Goal: Task Accomplishment & Management: Use online tool/utility

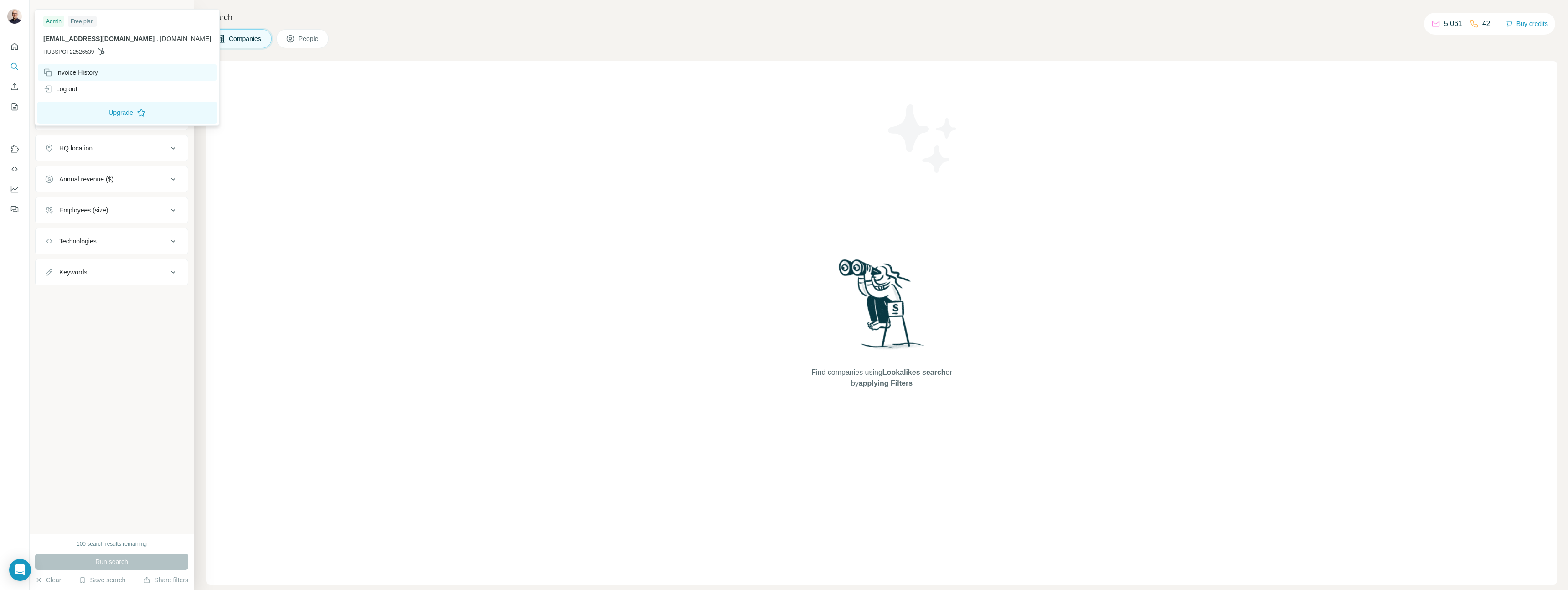
click at [66, 73] on div "Invoice History" at bounding box center [70, 72] width 54 height 9
click at [103, 111] on button "Upgrade" at bounding box center [127, 112] width 181 height 22
click at [246, 177] on div "Find companies using Lookalikes search or by applying Filters" at bounding box center [881, 323] width 1350 height 523
click at [142, 37] on div "Company lookalikes" at bounding box center [106, 36] width 123 height 11
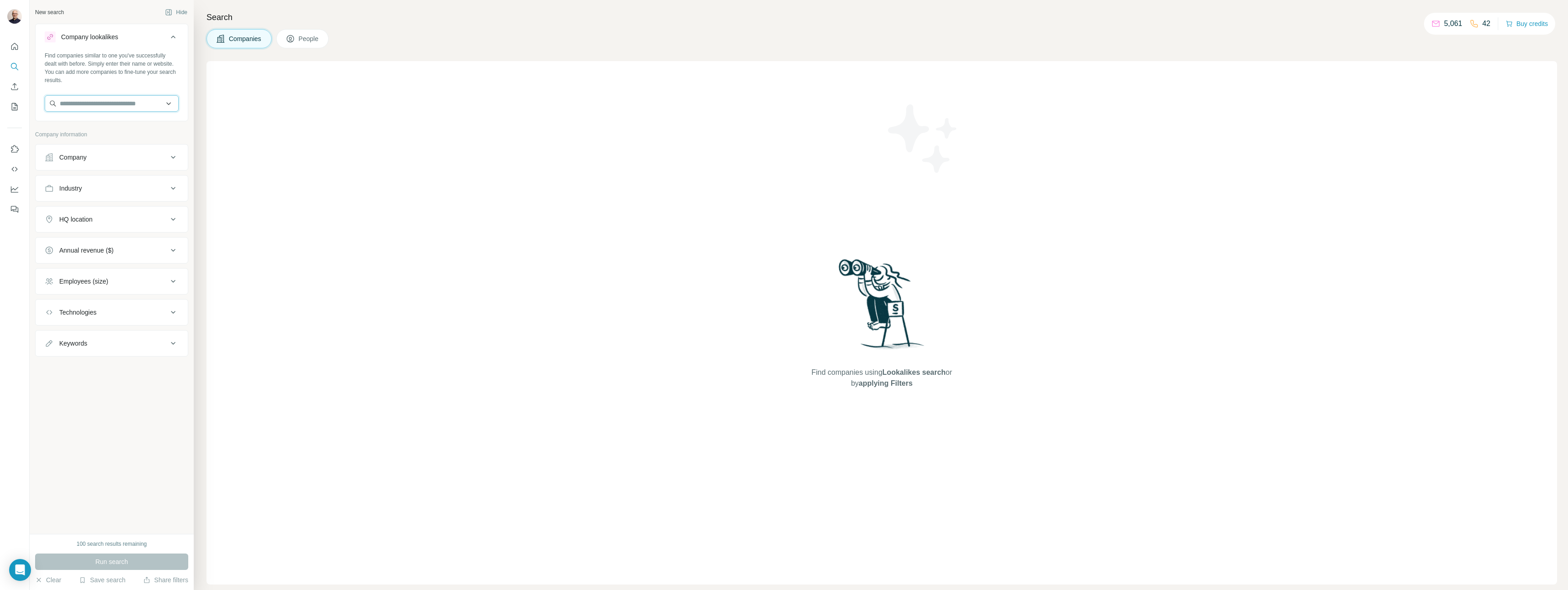
click at [132, 109] on input "text" at bounding box center [111, 103] width 134 height 17
click at [120, 83] on div "Find companies similar to one you've successfully dealt with before. Simply ent…" at bounding box center [111, 68] width 134 height 33
click at [159, 312] on div "Technologies" at bounding box center [106, 312] width 123 height 9
click at [158, 333] on input "text" at bounding box center [111, 335] width 134 height 17
type input "******"
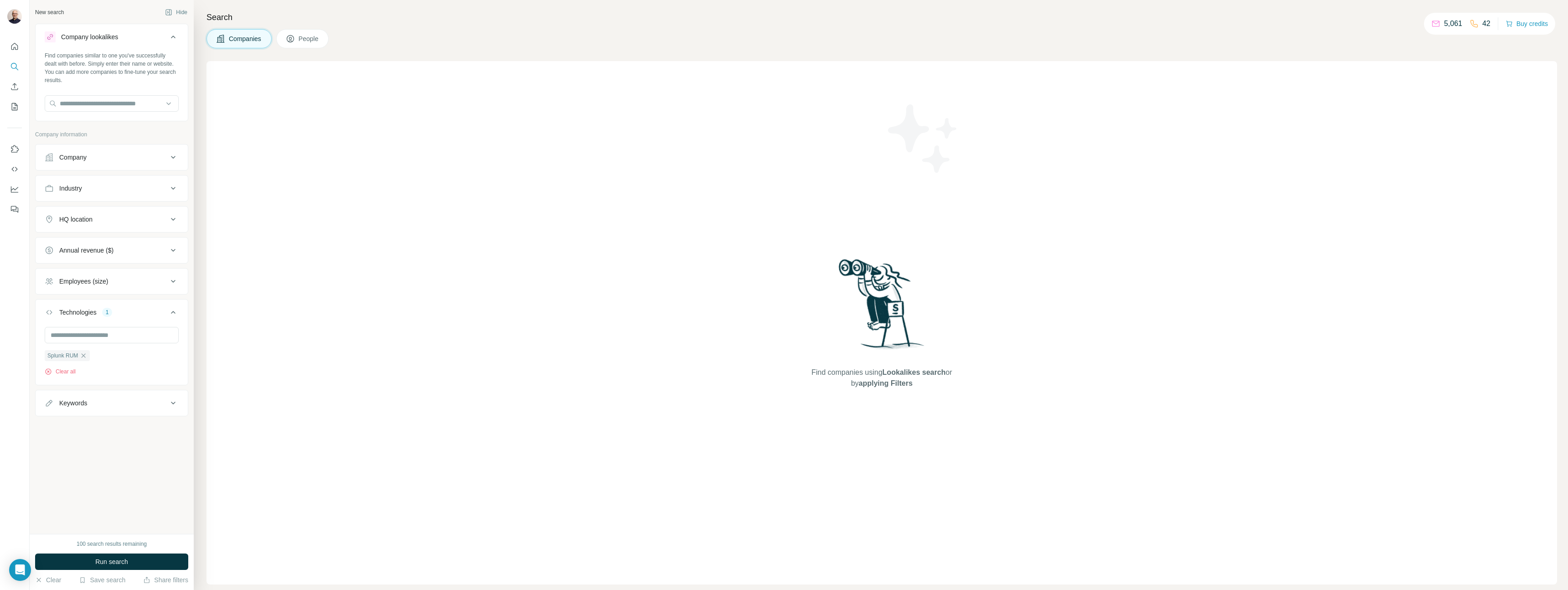
click at [167, 448] on div "New search Hide Company lookalikes Find companies similar to one you've success…" at bounding box center [111, 267] width 164 height 534
click at [162, 556] on button "Run search" at bounding box center [112, 562] width 153 height 17
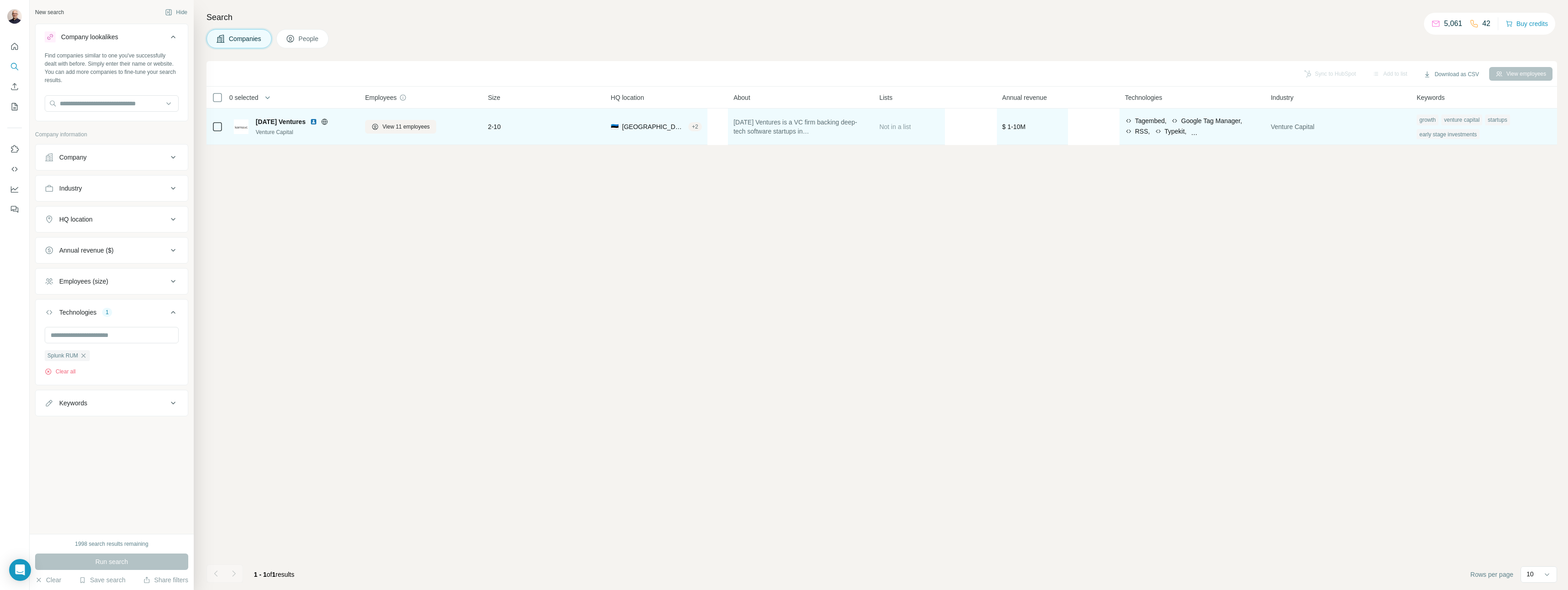
click at [1186, 134] on div "Typekit," at bounding box center [1170, 131] width 32 height 9
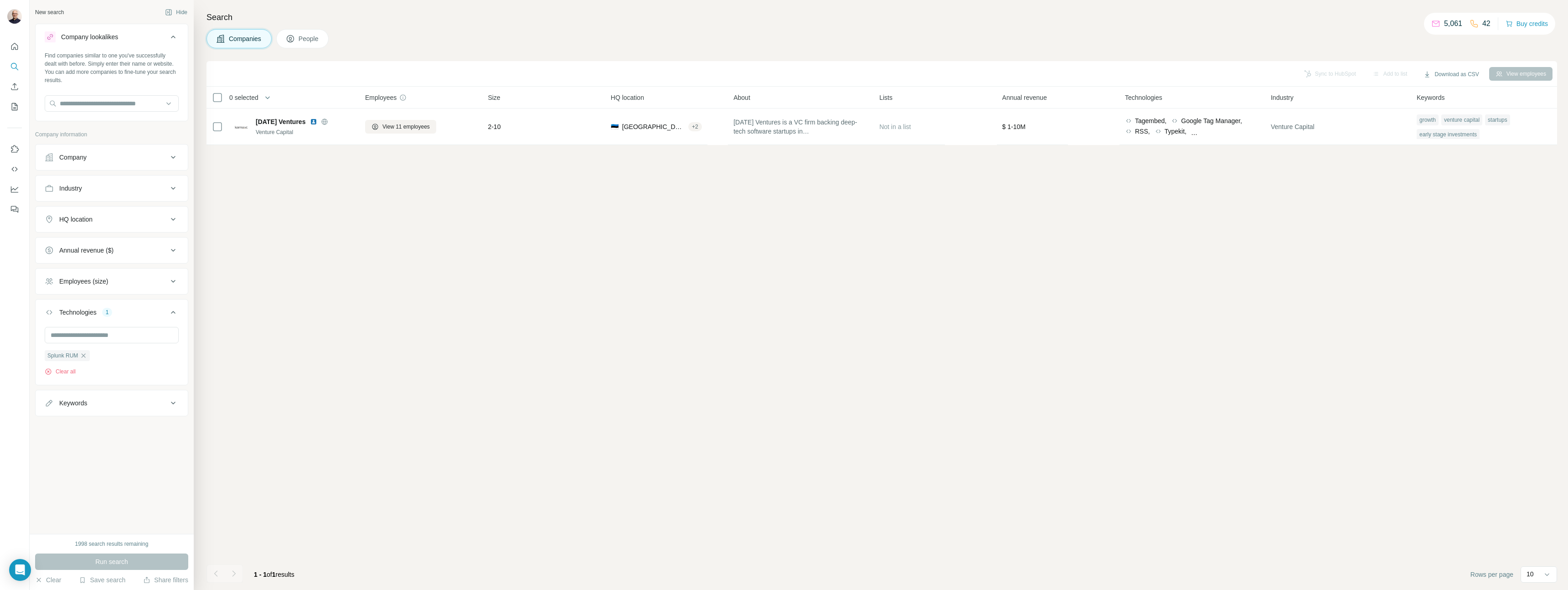
click at [137, 157] on div "Company" at bounding box center [106, 157] width 123 height 9
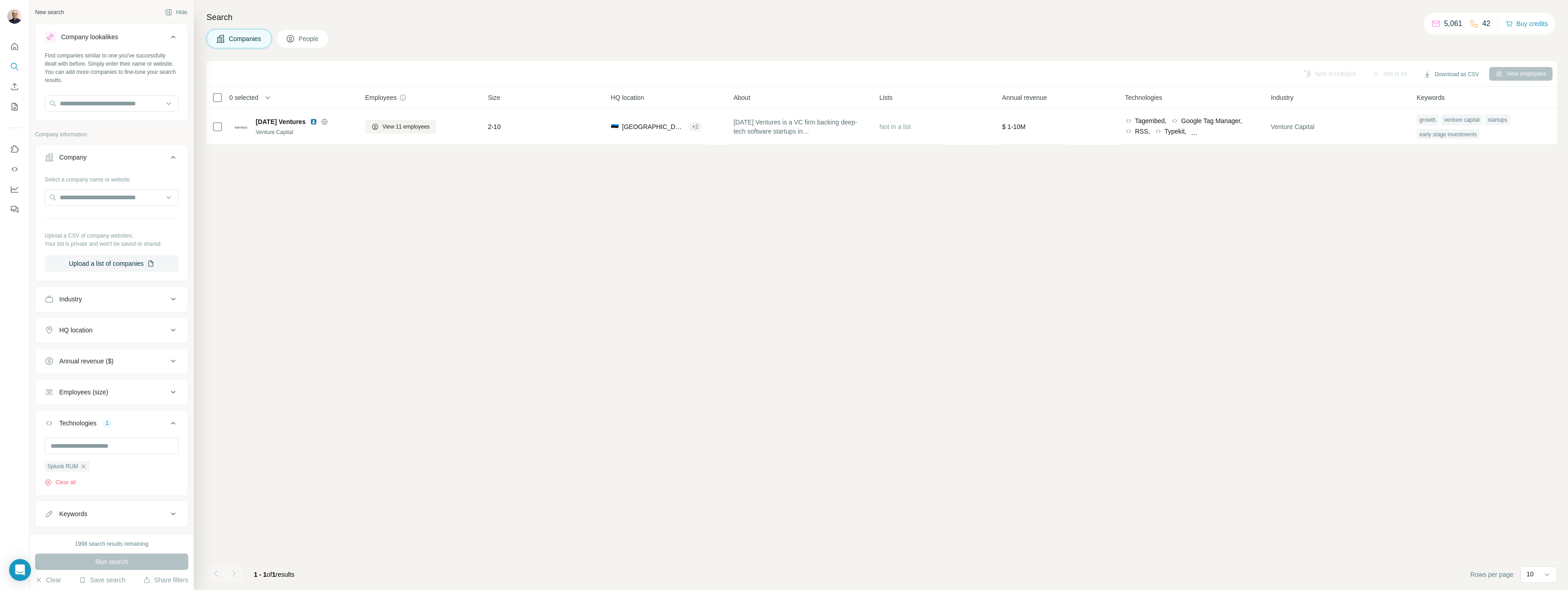
click at [144, 149] on button "Company" at bounding box center [111, 158] width 153 height 26
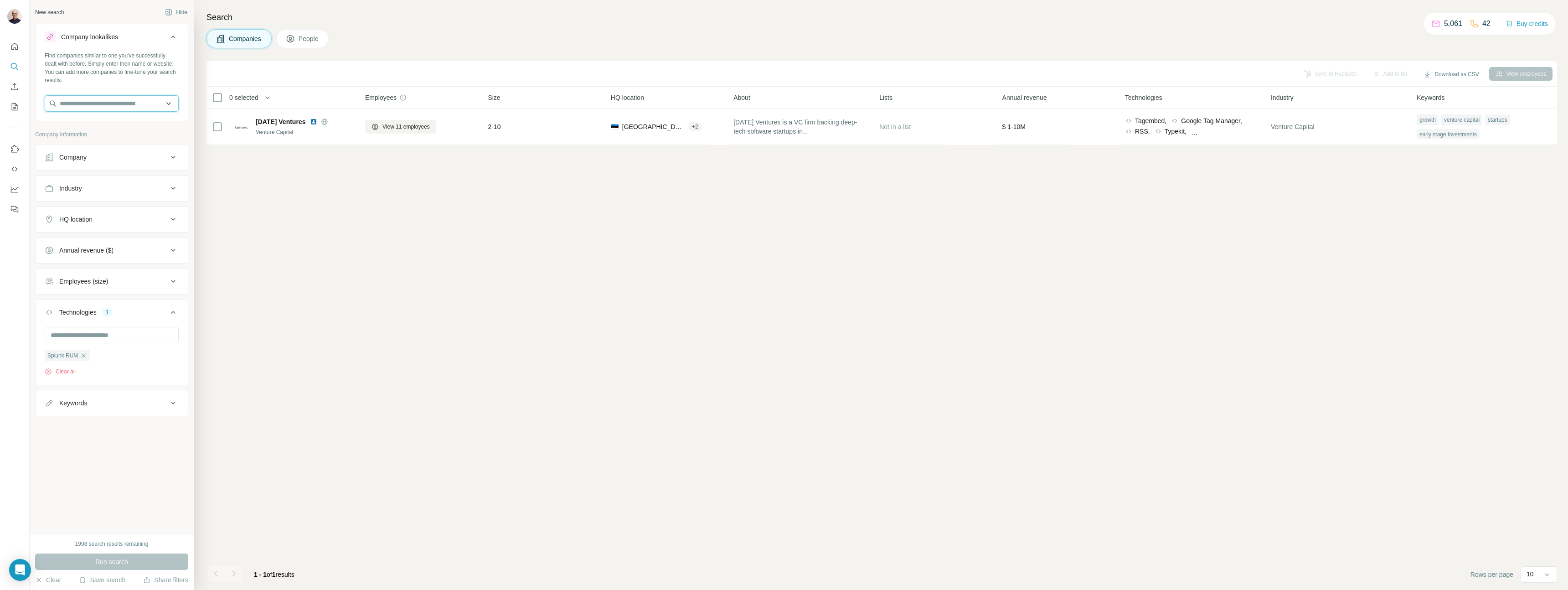
click at [152, 102] on input "text" at bounding box center [111, 103] width 134 height 17
click at [167, 102] on input "text" at bounding box center [111, 103] width 134 height 17
click at [167, 74] on div "Find companies similar to one you've successfully dealt with before. Simply ent…" at bounding box center [111, 68] width 134 height 33
click at [16, 49] on icon "Quick start" at bounding box center [14, 46] width 9 height 9
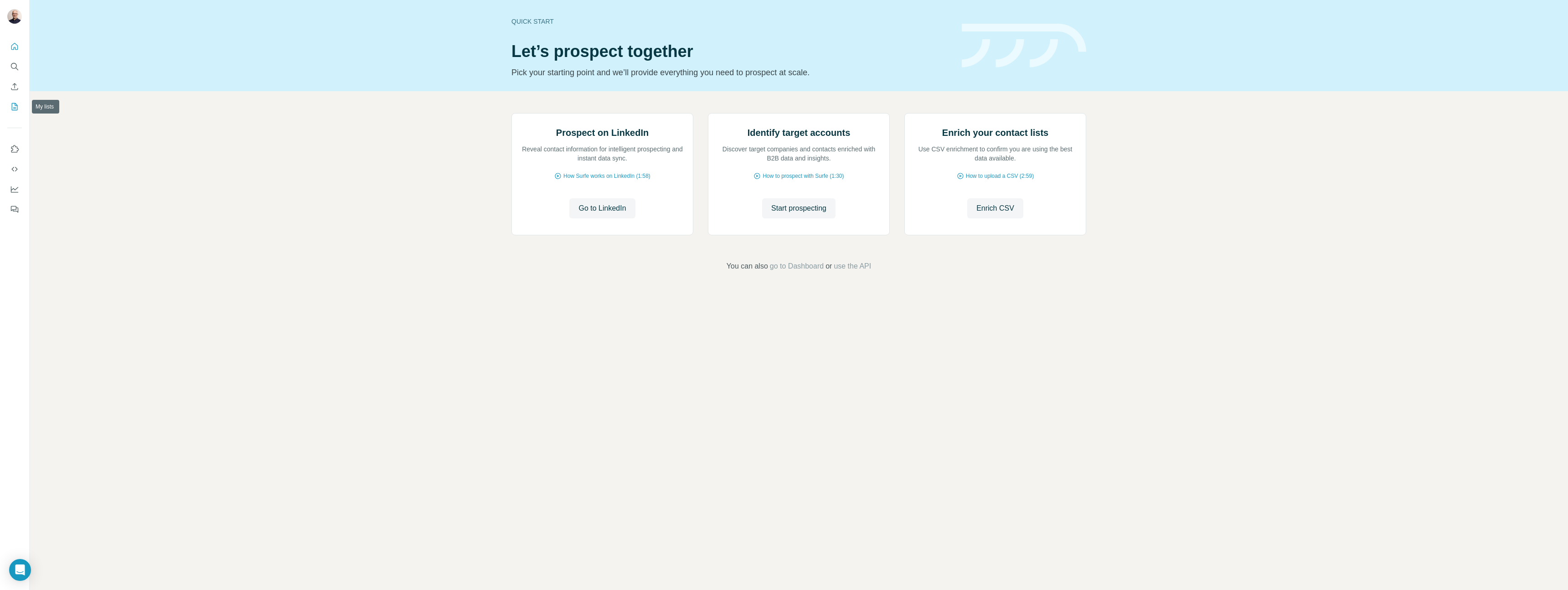
click at [16, 107] on icon "My lists" at bounding box center [14, 106] width 9 height 9
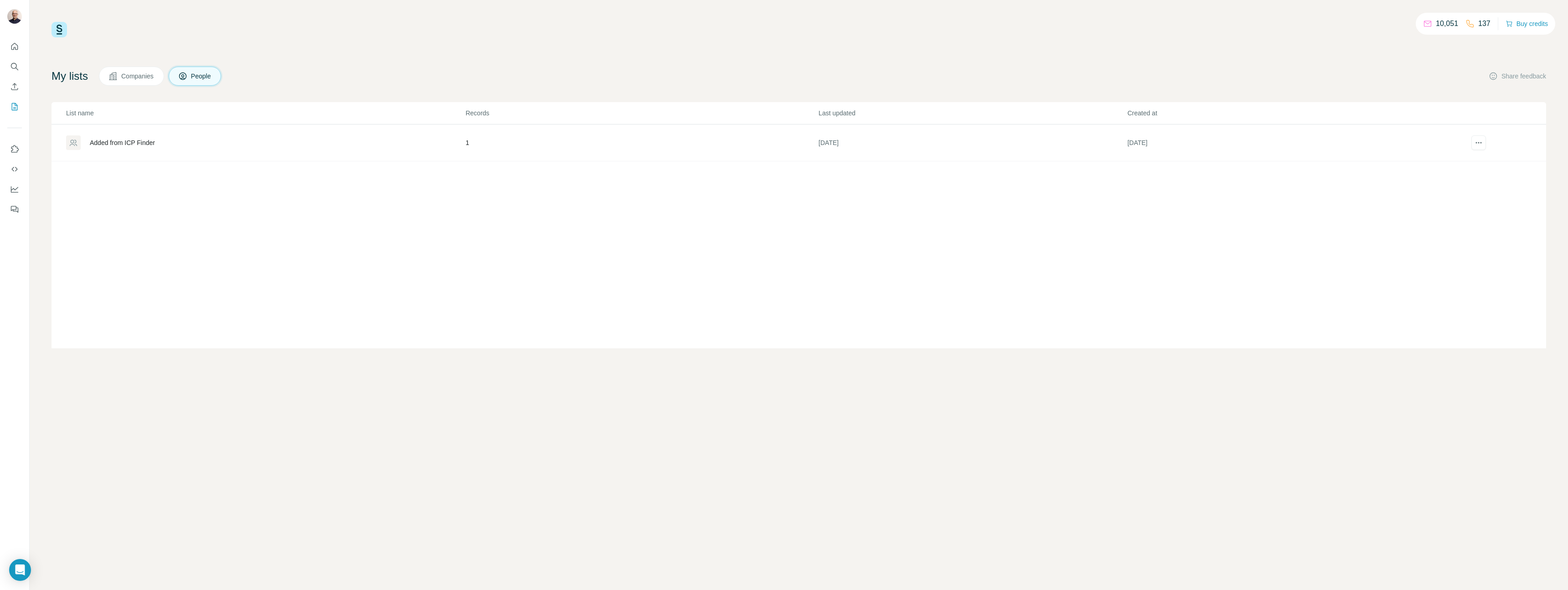
click at [155, 139] on div "Added from ICP Finder" at bounding box center [122, 142] width 65 height 9
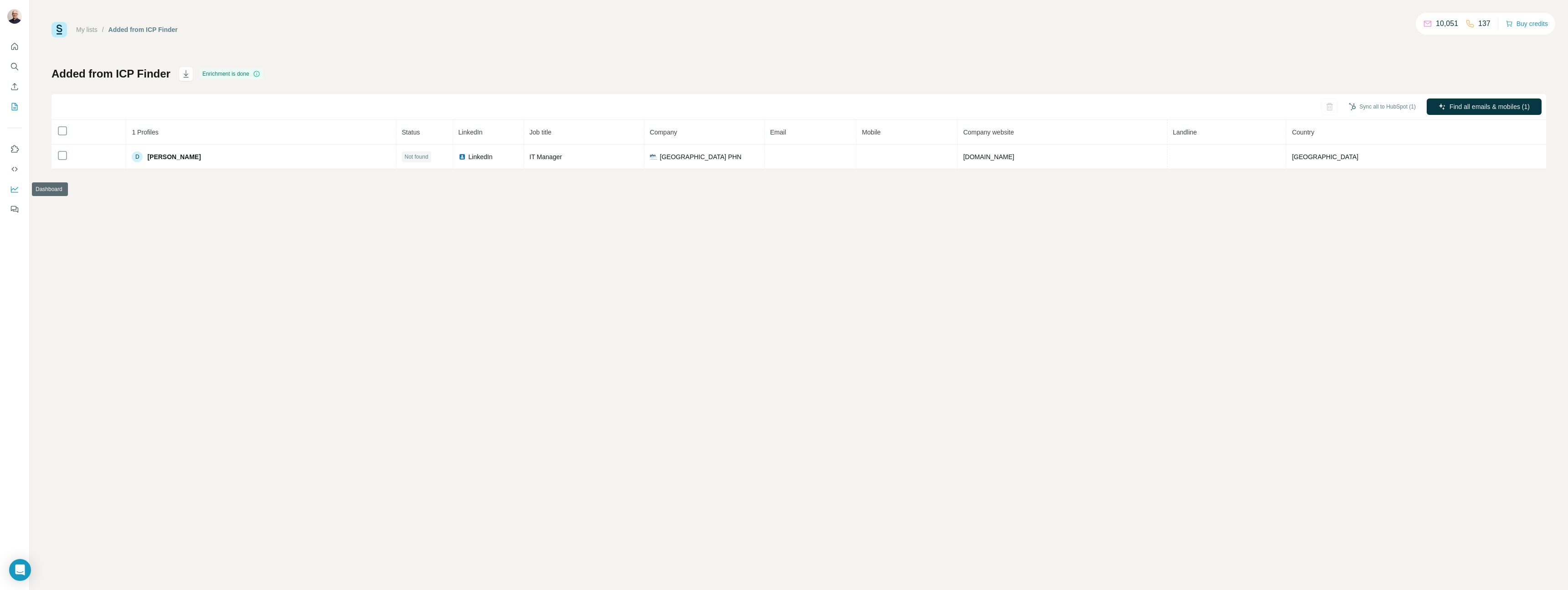
click at [16, 186] on icon "Dashboard" at bounding box center [14, 189] width 9 height 9
click at [16, 108] on icon "My lists" at bounding box center [14, 106] width 9 height 9
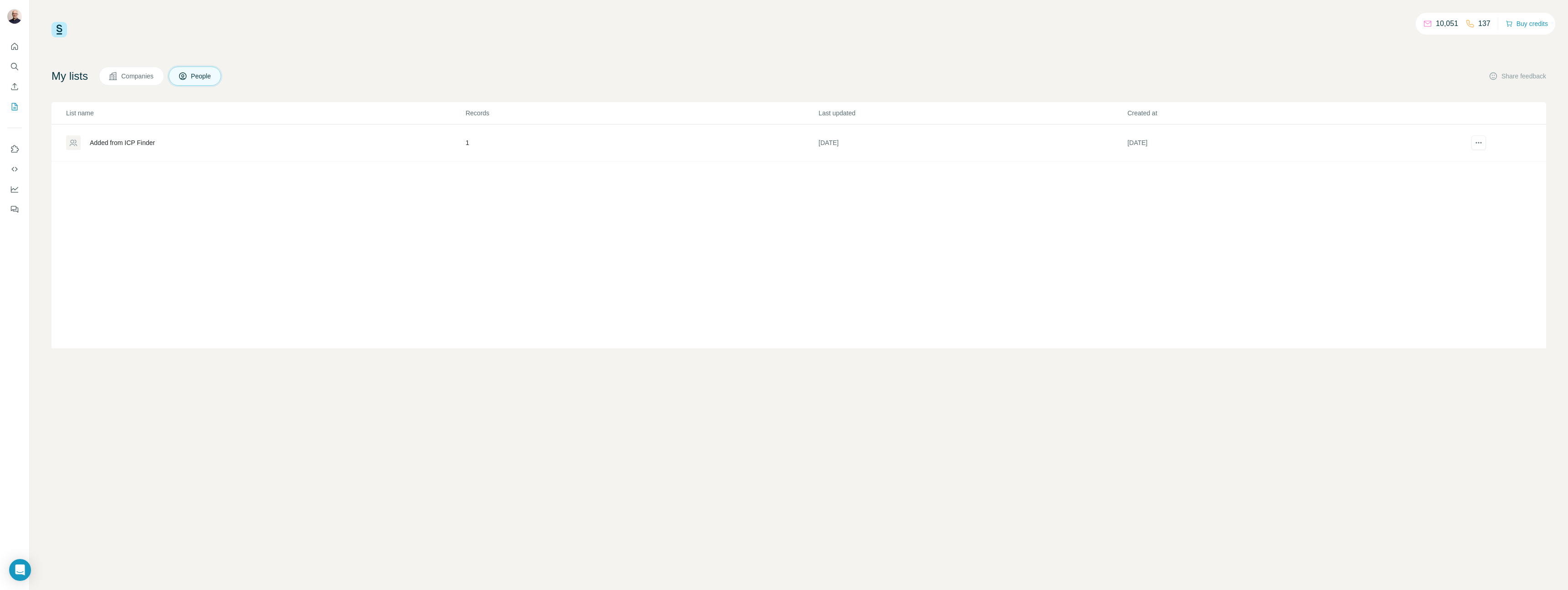
click at [137, 76] on span "Companies" at bounding box center [138, 76] width 33 height 9
click at [1481, 141] on icon "actions" at bounding box center [1478, 142] width 9 height 9
drag, startPoint x: 1459, startPoint y: 78, endPoint x: 1374, endPoint y: 97, distance: 87.1
click at [1456, 80] on div "My lists Companies People Share feedback" at bounding box center [798, 76] width 1495 height 19
click at [16, 51] on button "Quick start" at bounding box center [15, 46] width 15 height 17
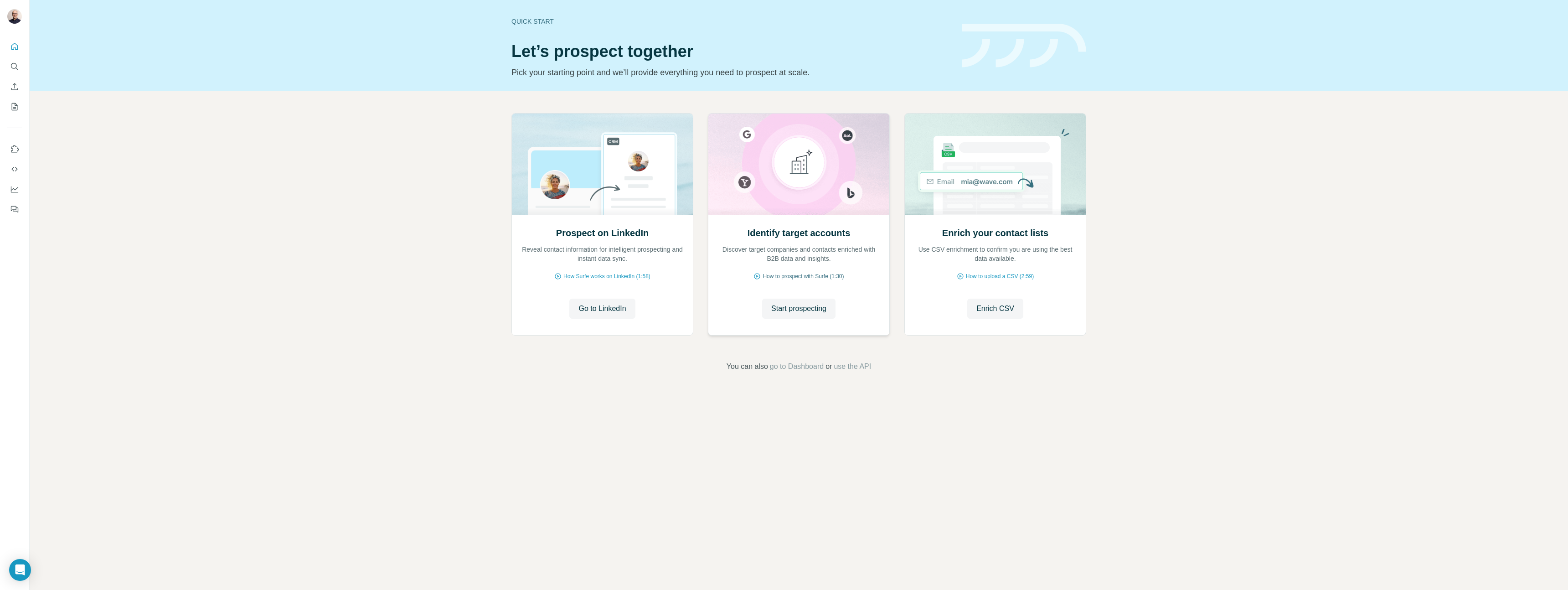
click at [807, 277] on span "How to prospect with Surfe (1:30)" at bounding box center [803, 276] width 81 height 8
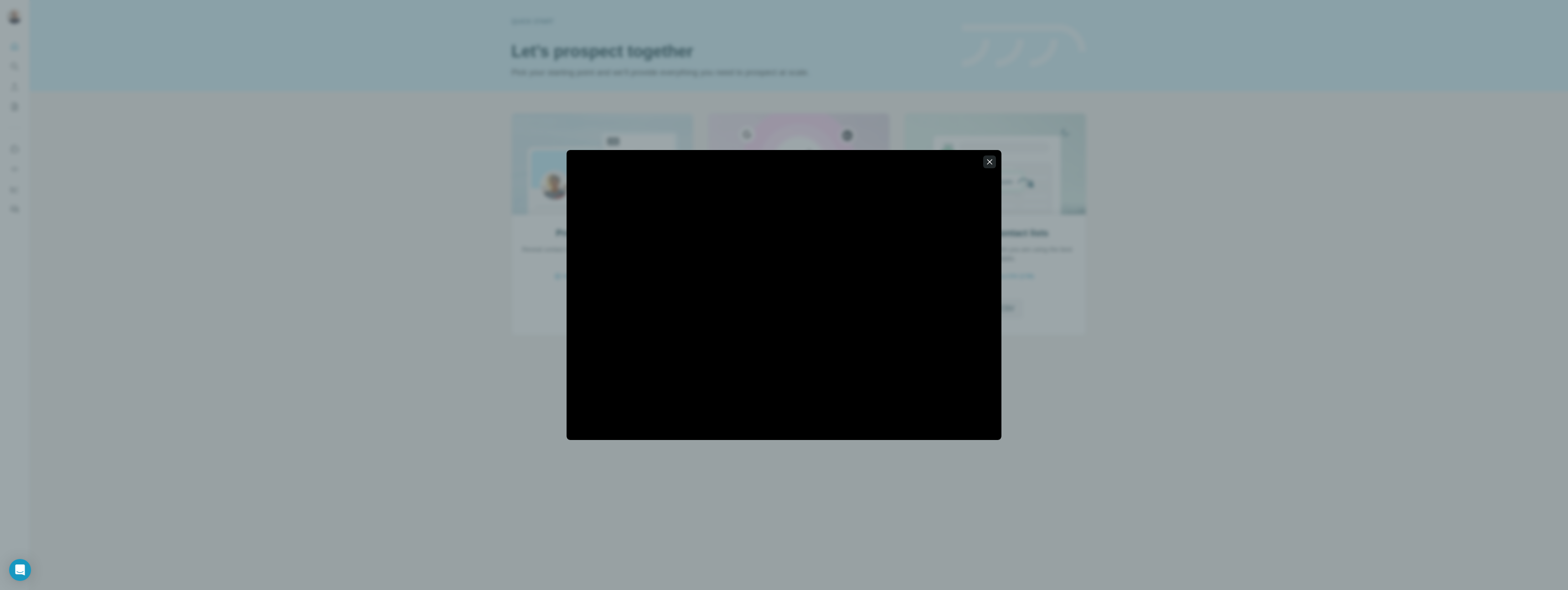
click at [991, 164] on icon "button" at bounding box center [989, 162] width 9 height 9
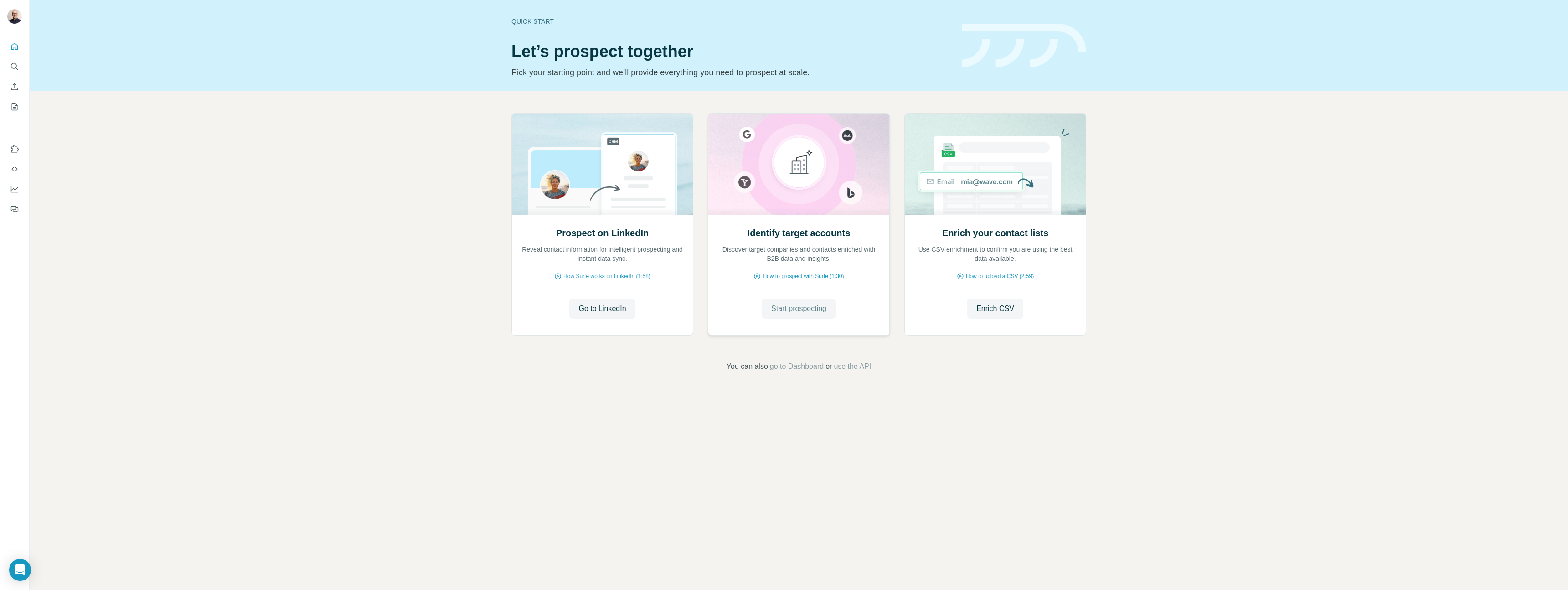
click at [812, 306] on span "Start prospecting" at bounding box center [798, 308] width 55 height 11
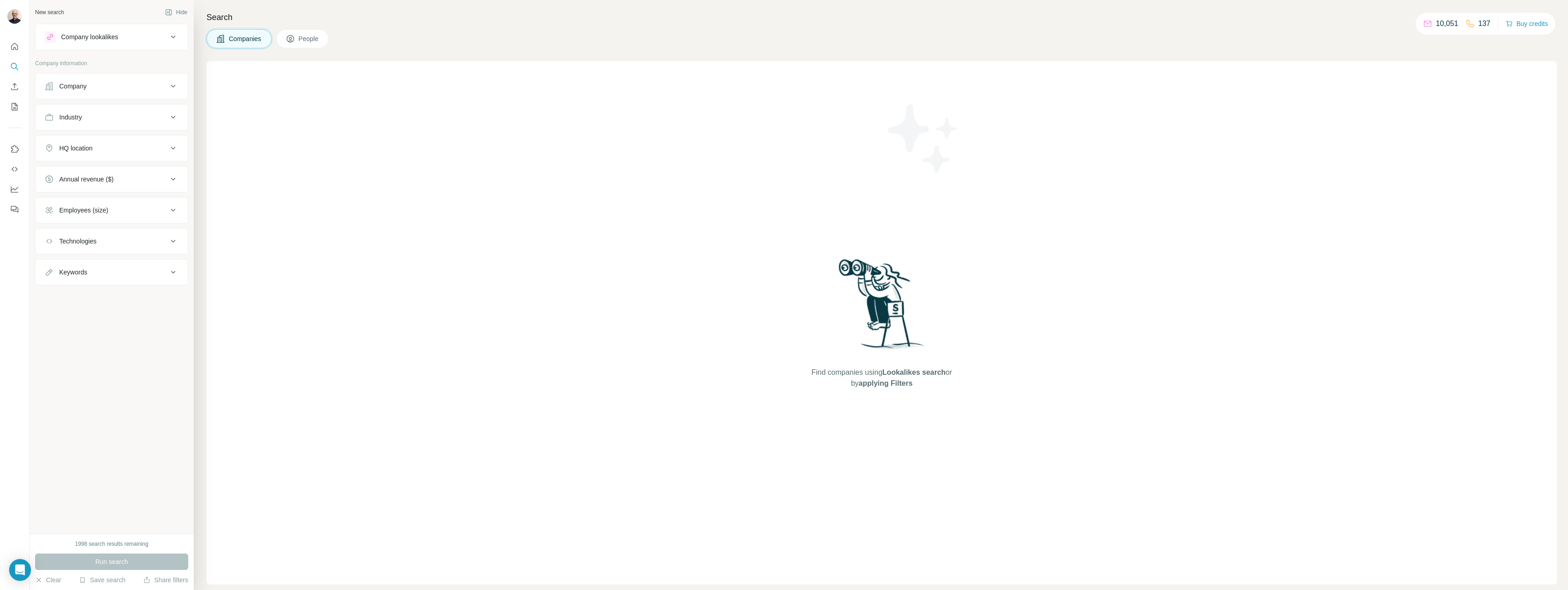
click at [103, 90] on div "Company" at bounding box center [106, 86] width 123 height 9
click at [106, 123] on input "text" at bounding box center [111, 126] width 134 height 17
paste input "******"
type input "******"
click at [110, 145] on div "Kwetta [DOMAIN_NAME]" at bounding box center [111, 151] width 129 height 25
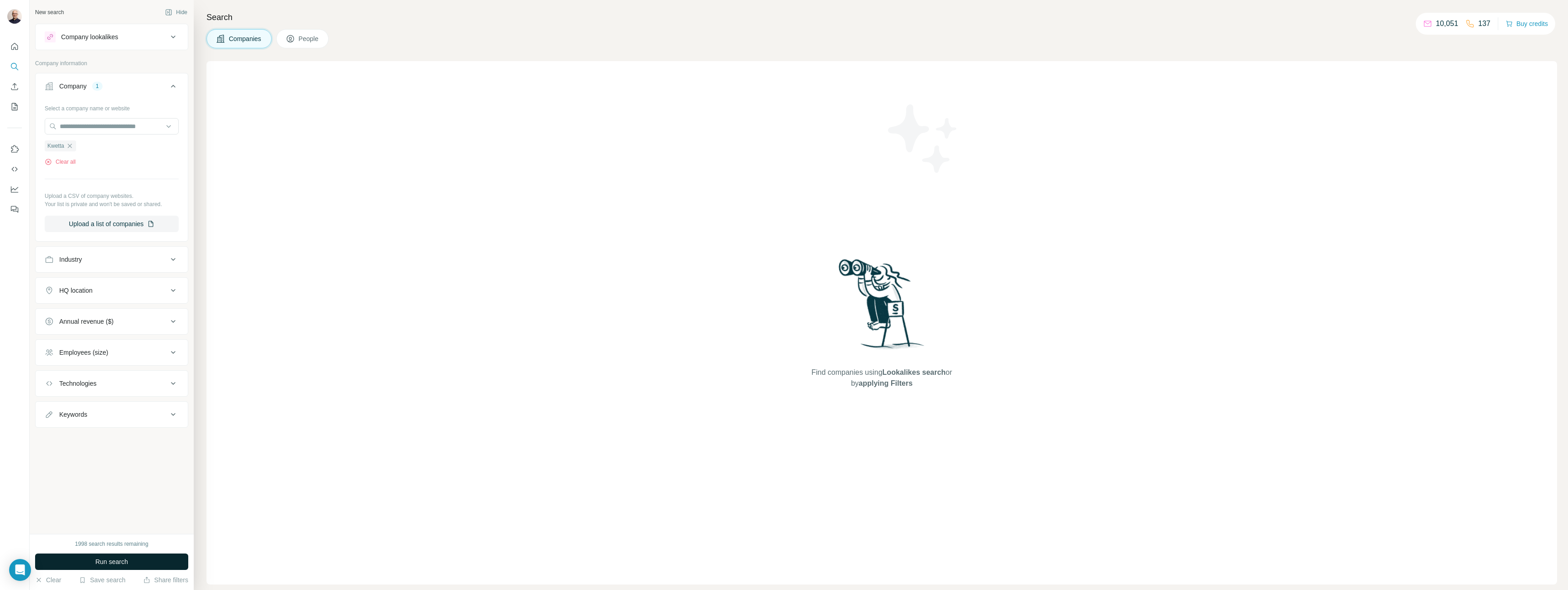
click at [177, 564] on button "Run search" at bounding box center [112, 562] width 153 height 17
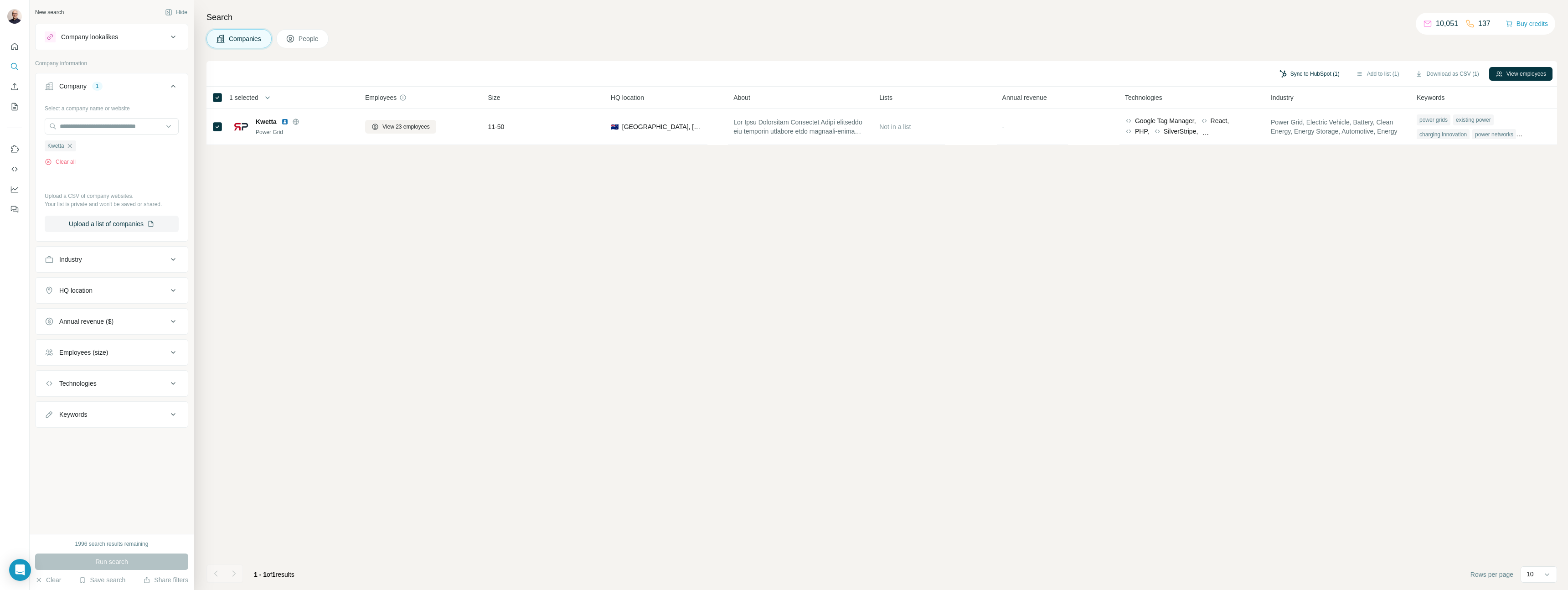
click at [1323, 73] on button "Sync to HubSpot (1)" at bounding box center [1309, 73] width 73 height 14
click at [1307, 149] on button "Sync to HubSpot" at bounding box center [1283, 153] width 101 height 18
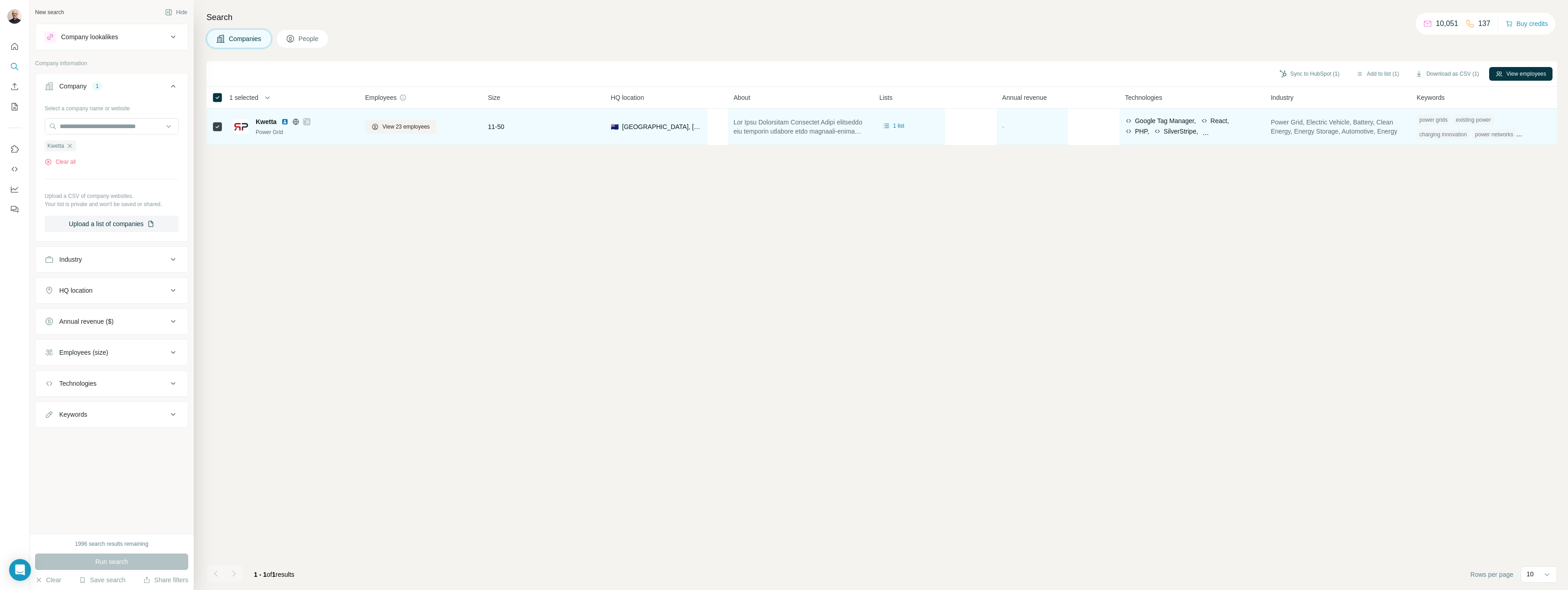
click at [308, 122] on icon at bounding box center [307, 121] width 6 height 7
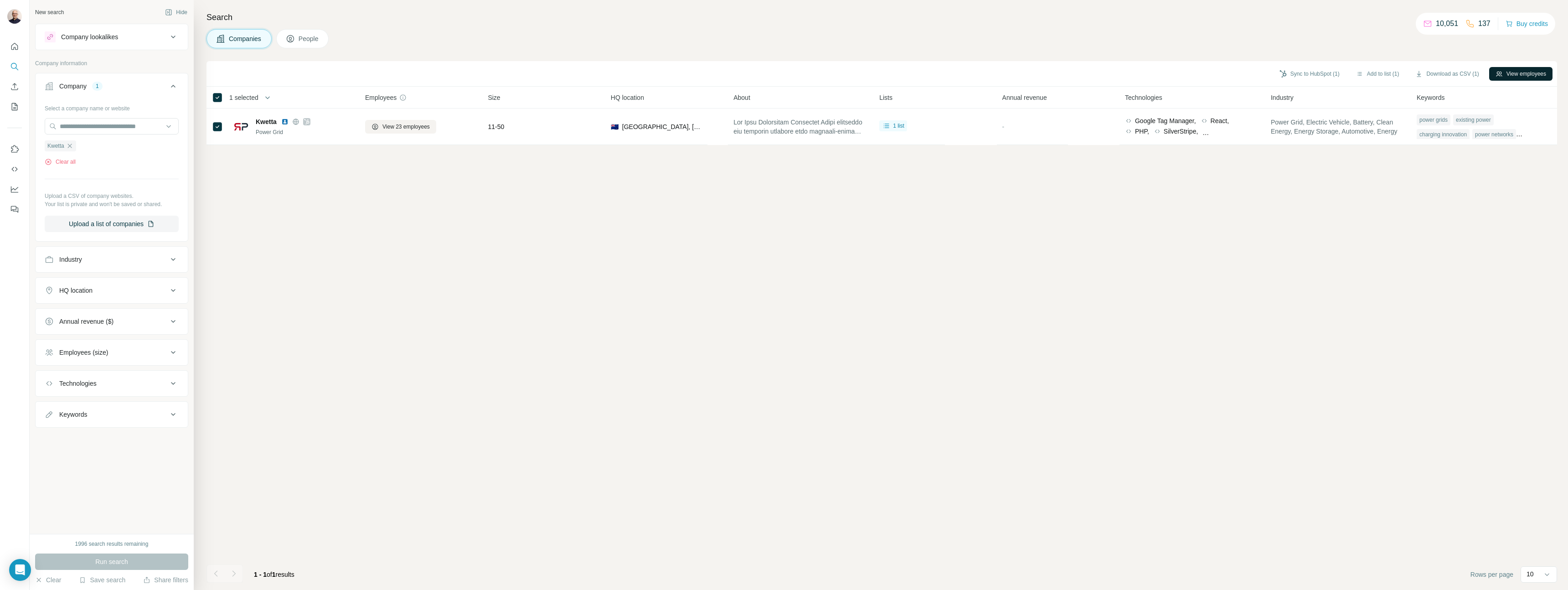
click at [1534, 73] on button "View employees" at bounding box center [1520, 73] width 64 height 14
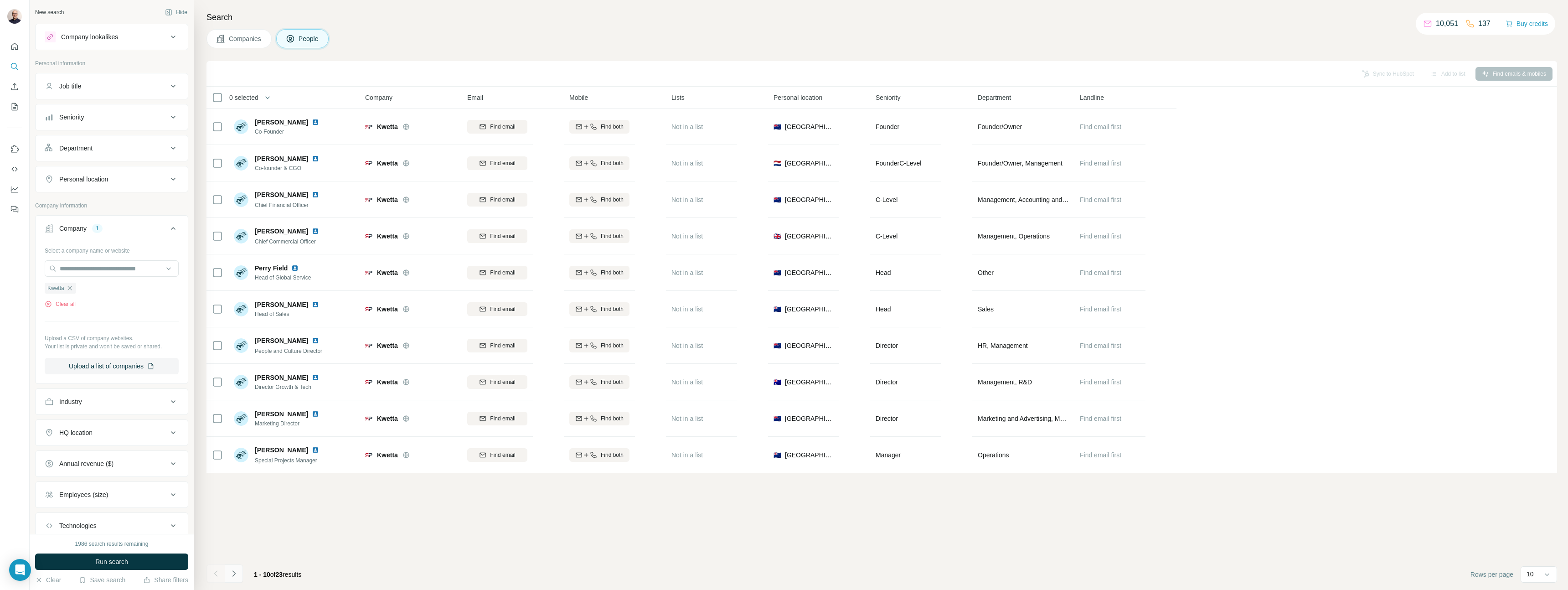
click at [237, 573] on icon "Navigate to next page" at bounding box center [233, 573] width 9 height 9
click at [220, 571] on button "Navigate to previous page" at bounding box center [215, 573] width 18 height 18
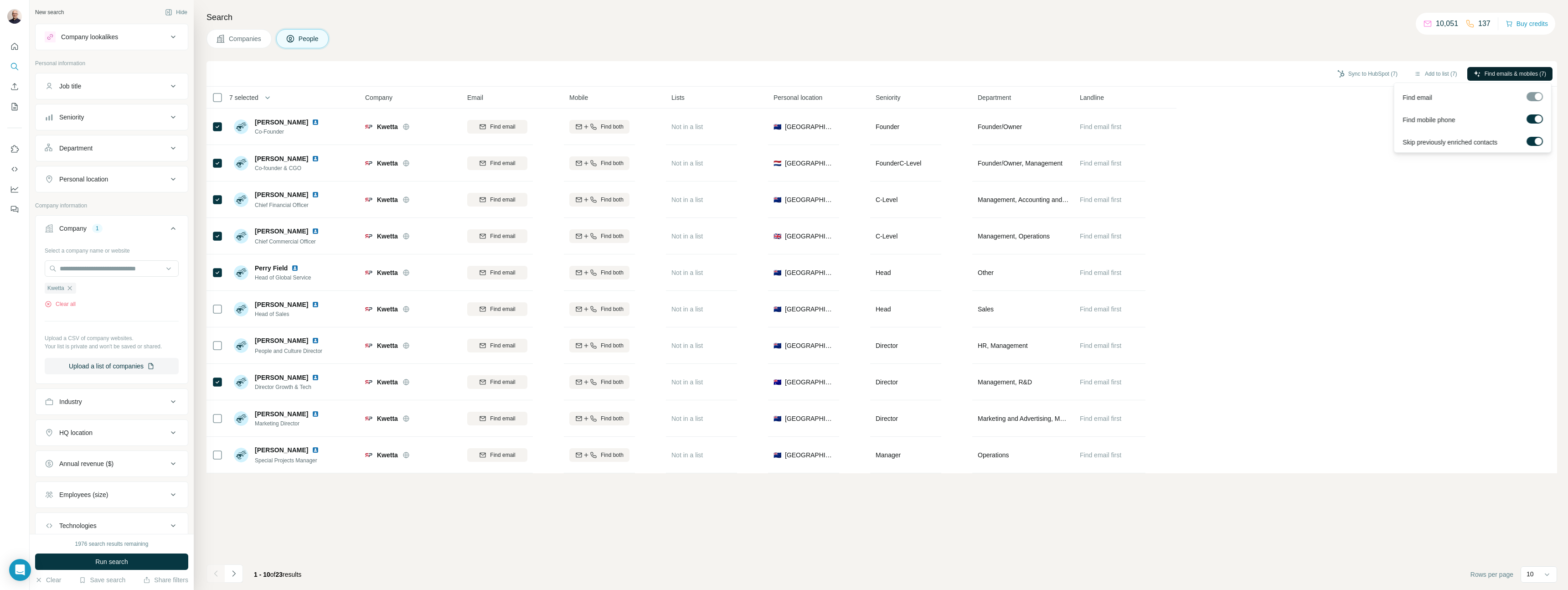
click at [1527, 72] on span "Find emails & mobiles (7)" at bounding box center [1515, 74] width 62 height 8
click at [1349, 73] on button "Sync to HubSpot (7)" at bounding box center [1368, 73] width 73 height 14
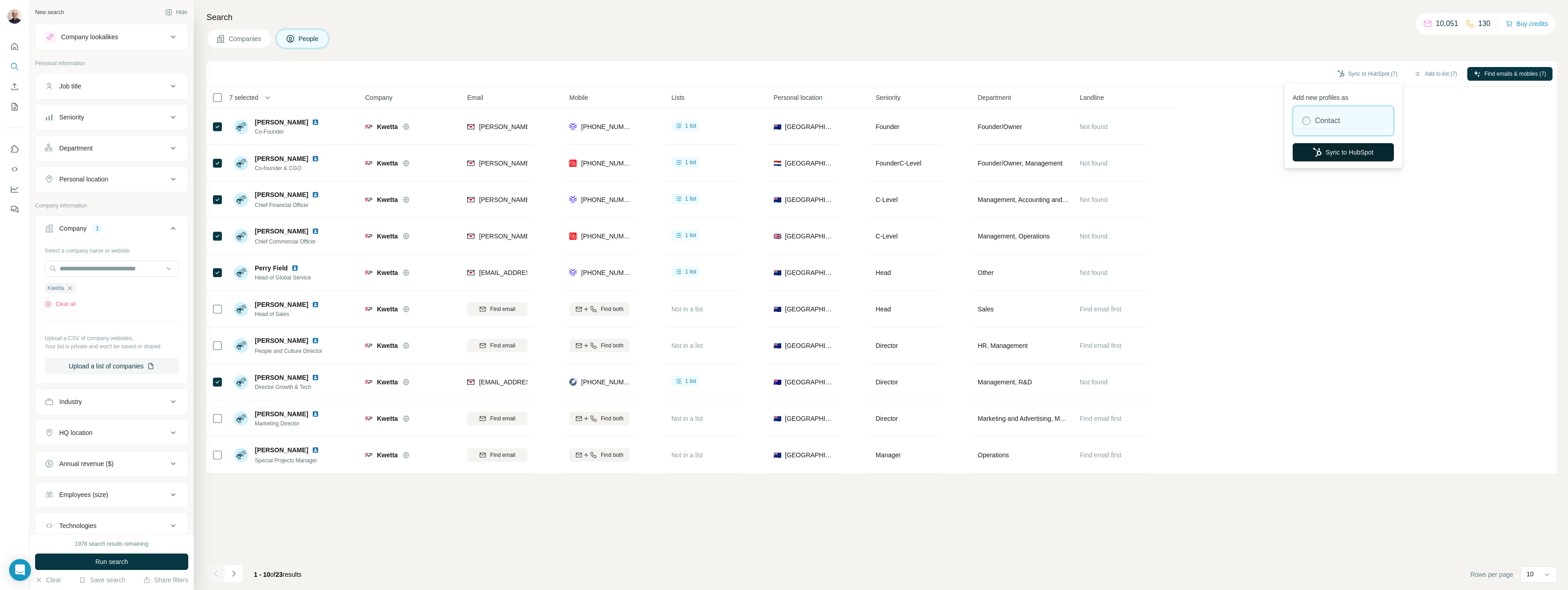
click at [1360, 154] on button "Sync to HubSpot" at bounding box center [1343, 153] width 101 height 18
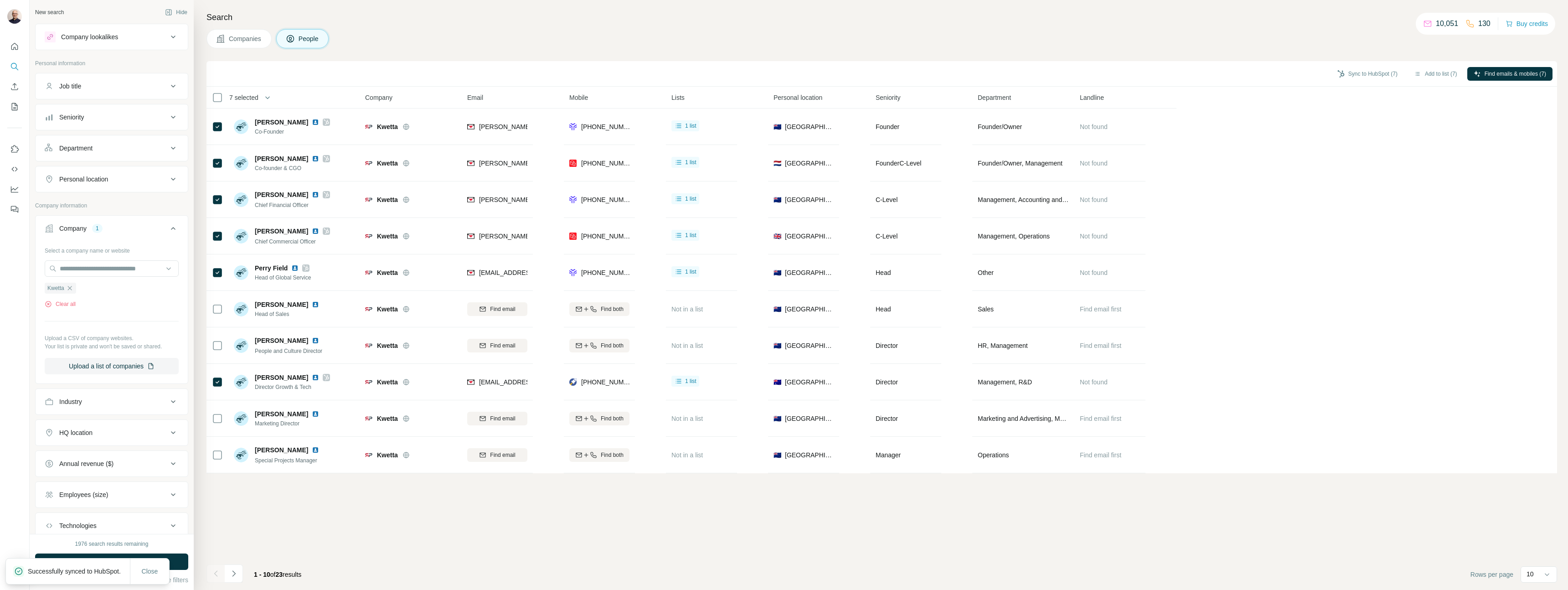
click at [450, 6] on div "Search Companies People Sync to HubSpot (7) Add to list (7) Find emails & mobil…" at bounding box center [881, 295] width 1374 height 590
